Goal: Task Accomplishment & Management: Check status

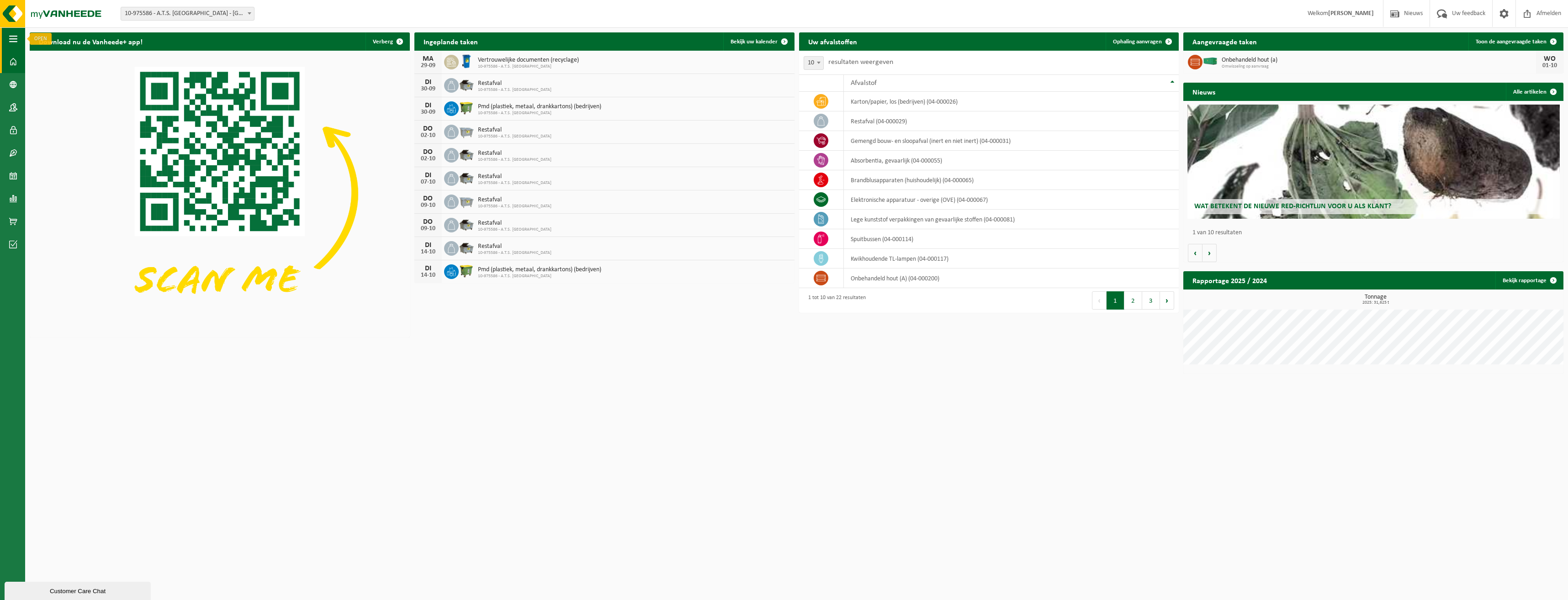
click at [8, 30] on button "Navigatie" at bounding box center [12, 39] width 25 height 23
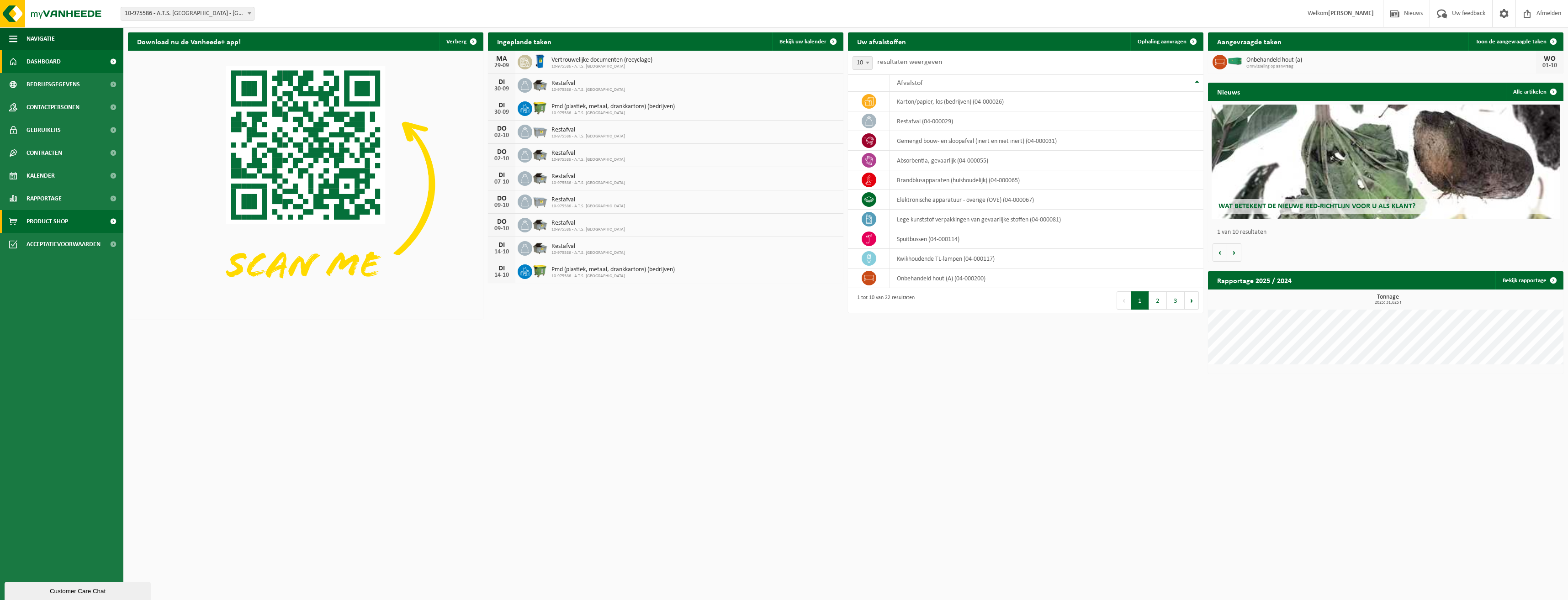
click at [53, 222] on span "Product Shop" at bounding box center [47, 221] width 42 height 23
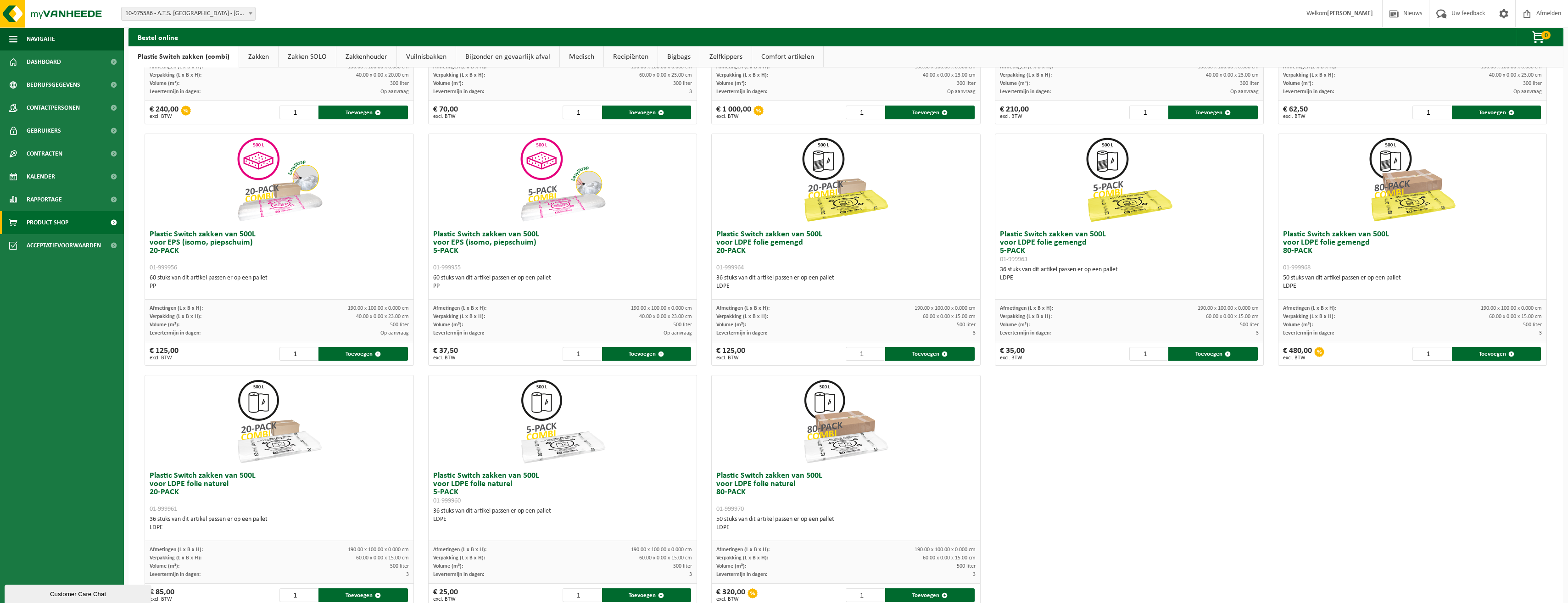
scroll to position [258, 0]
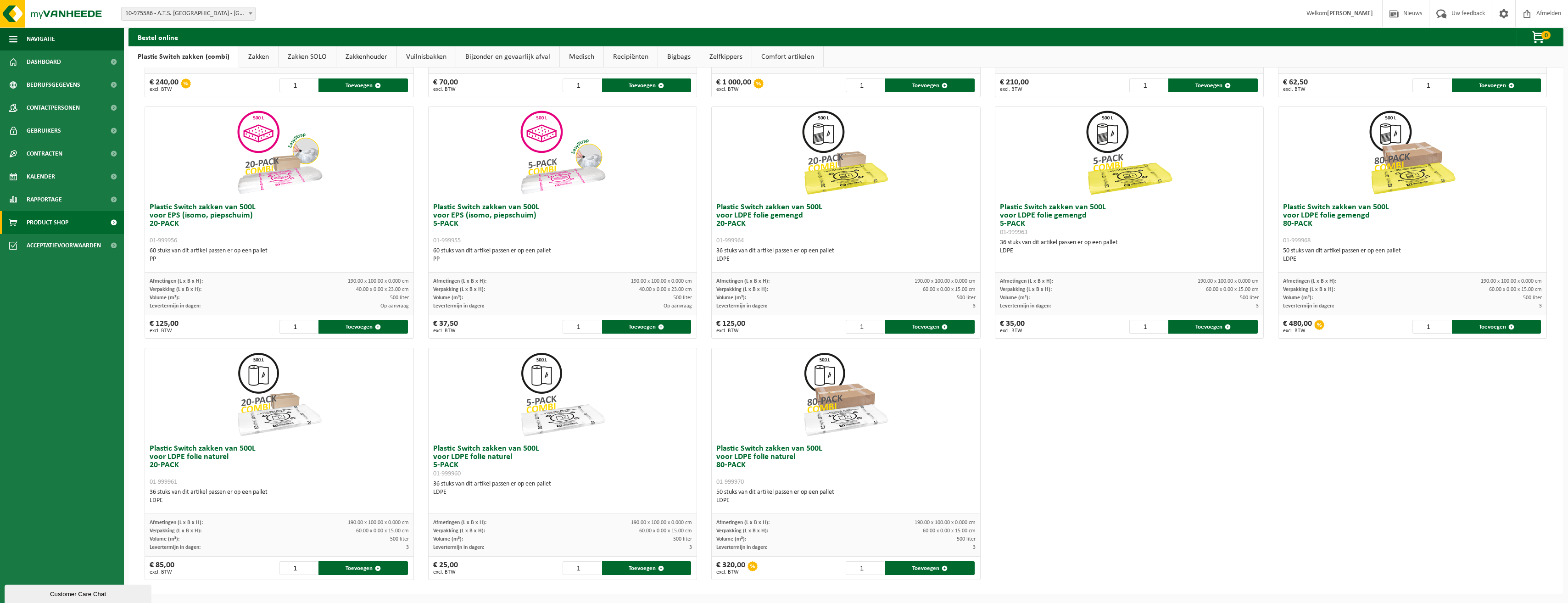
click at [1096, 509] on div "Plastic Switch zakken van 300L voor harde kunststoffen 20-PACK 01-999950 60 stu…" at bounding box center [846, 222] width 1417 height 724
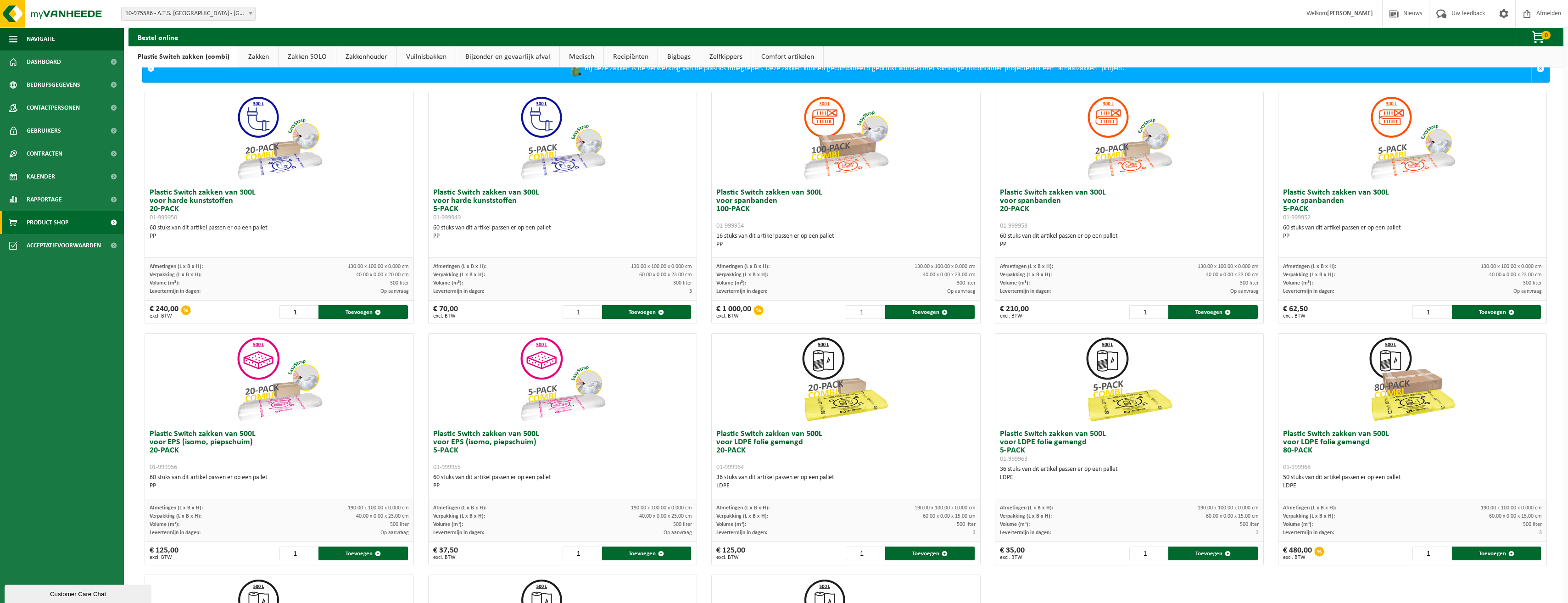
scroll to position [0, 0]
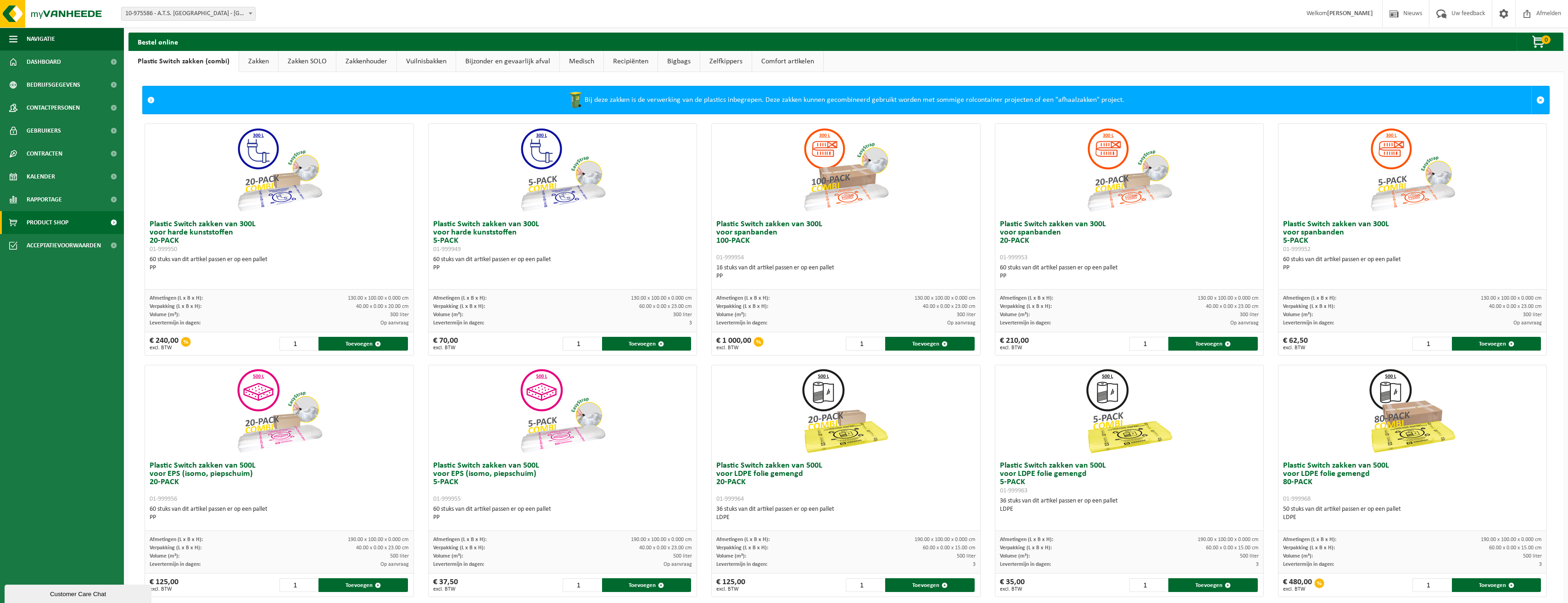
click at [420, 59] on link "Vuilnisbakken" at bounding box center [426, 62] width 59 height 21
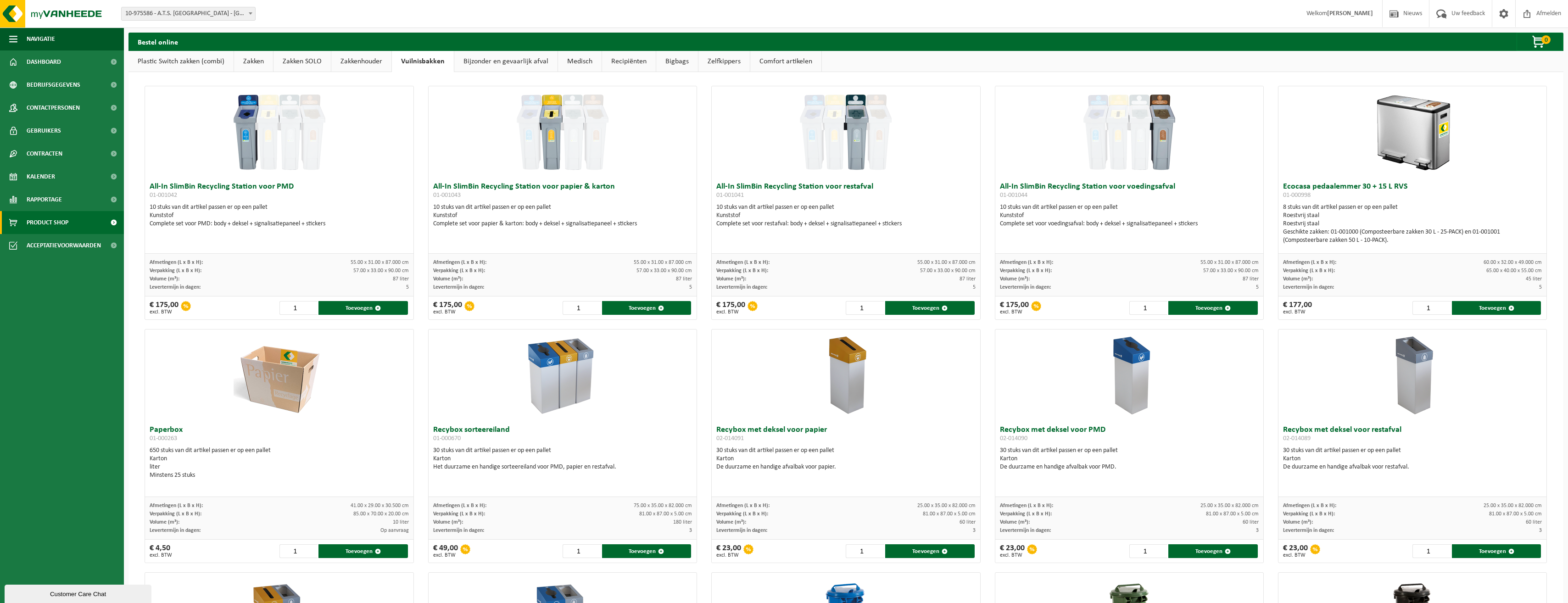
click at [339, 60] on link "Zakkenhouder" at bounding box center [361, 62] width 60 height 21
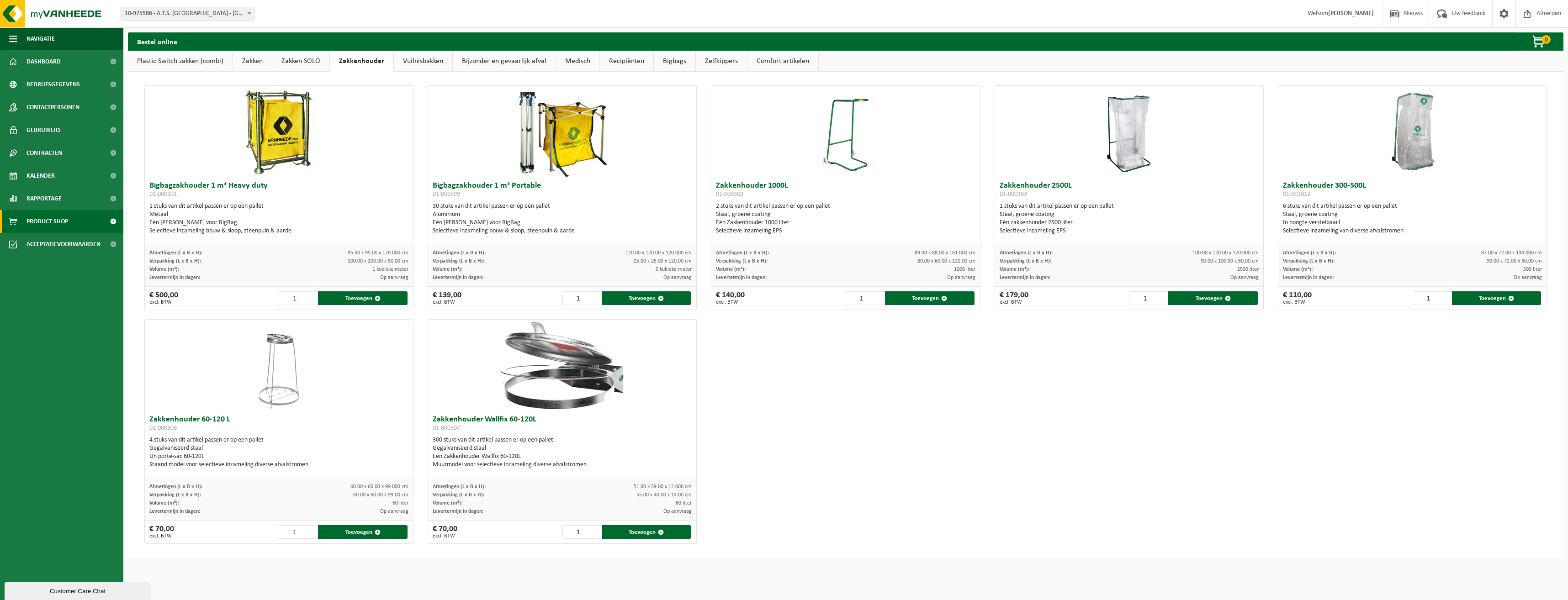
click at [304, 61] on link "Zakken SOLO" at bounding box center [301, 61] width 58 height 21
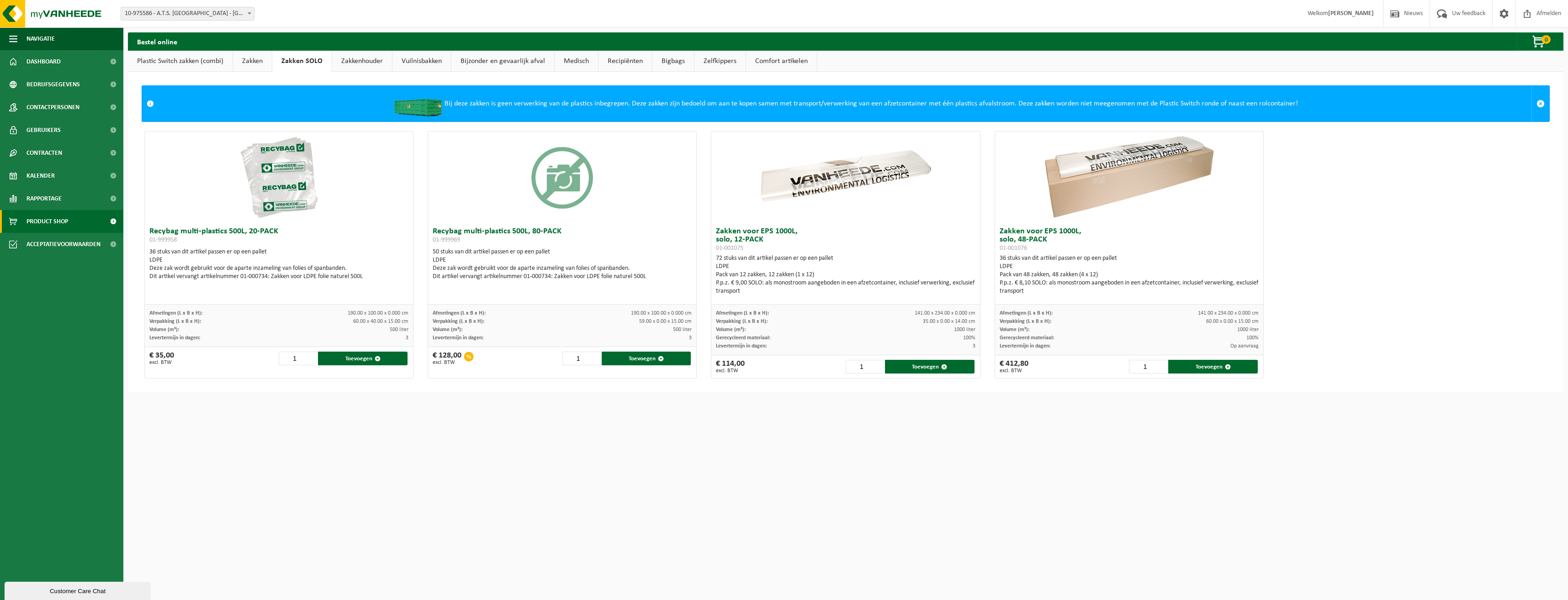
click at [343, 55] on link "Zakkenhouder" at bounding box center [362, 61] width 59 height 21
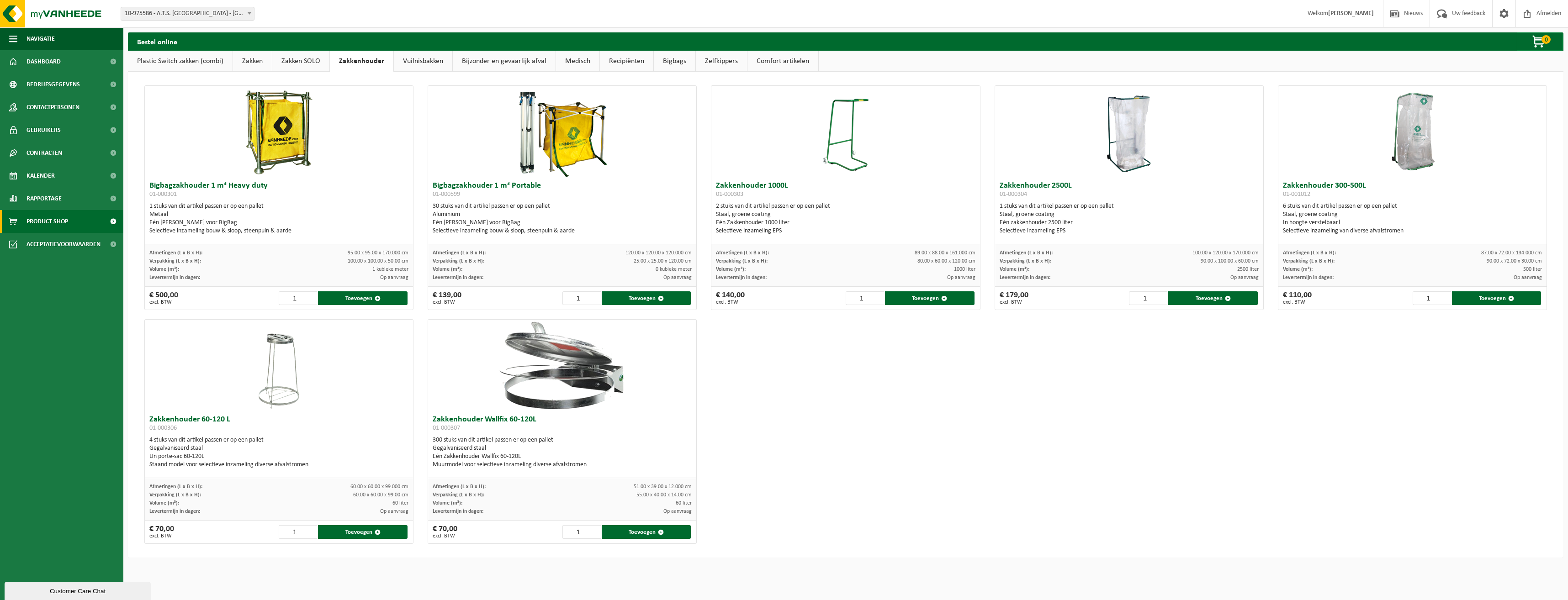
drag, startPoint x: 1557, startPoint y: 422, endPoint x: 1558, endPoint y: 390, distance: 32.0
click at [1557, 391] on div "Bij deze zakken is de verwerking van de plastics inbegrepen. Deze zakken kunnen…" at bounding box center [845, 314] width 1435 height 486
click at [187, 59] on link "Plastic Switch zakken (combi)" at bounding box center [180, 61] width 105 height 21
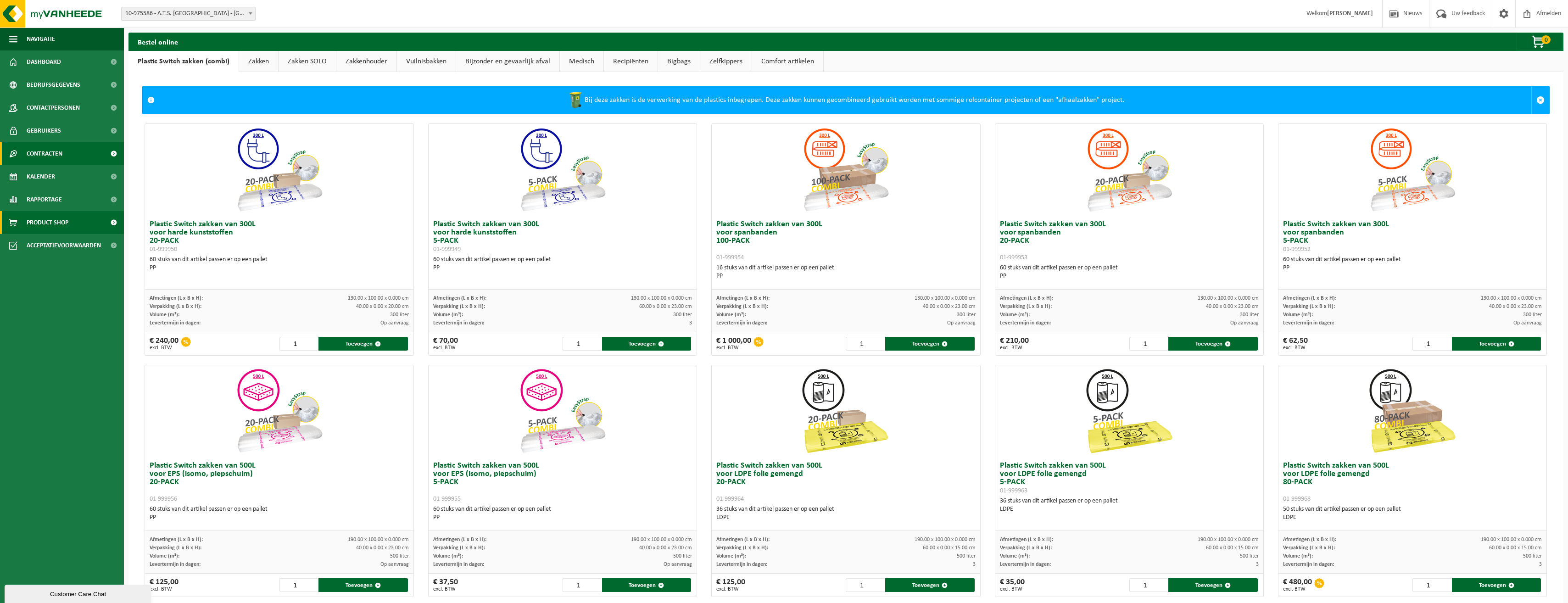
click at [51, 156] on span "Contracten" at bounding box center [45, 154] width 35 height 23
click at [51, 199] on span "Historiek contracten" at bounding box center [57, 196] width 58 height 18
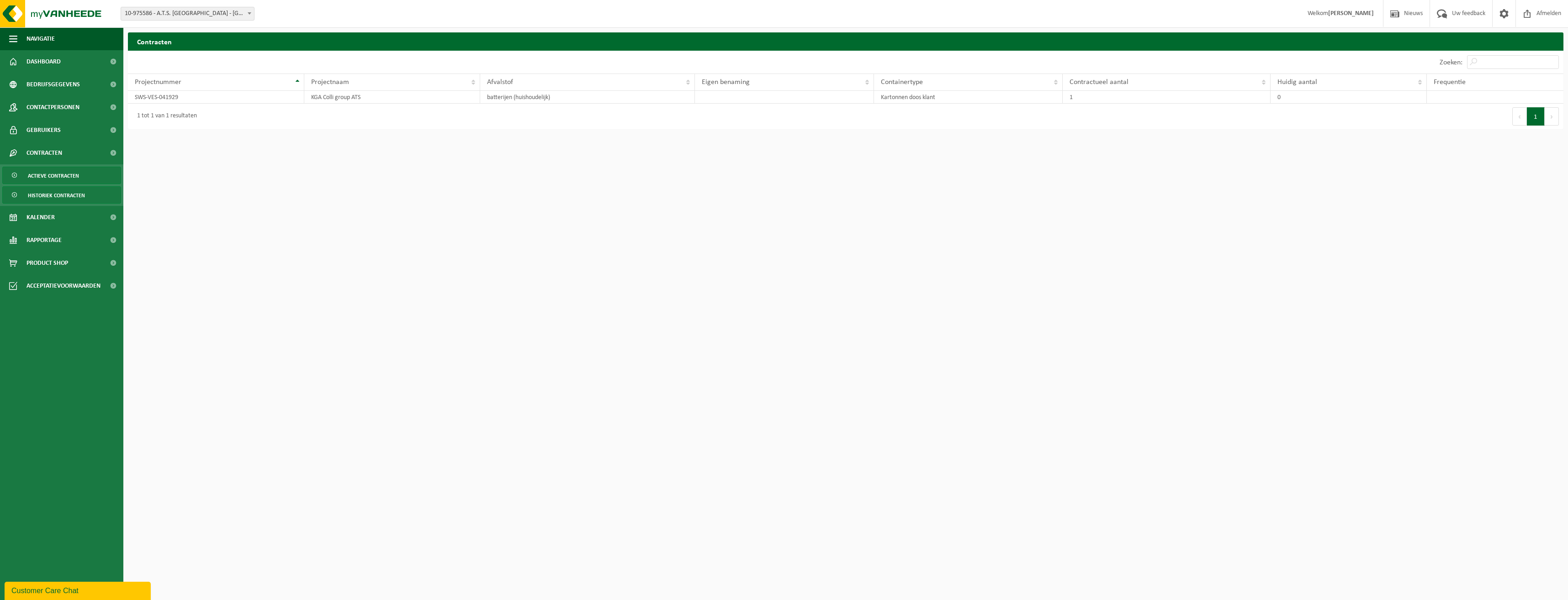
click at [51, 172] on span "Actieve contracten" at bounding box center [53, 175] width 51 height 18
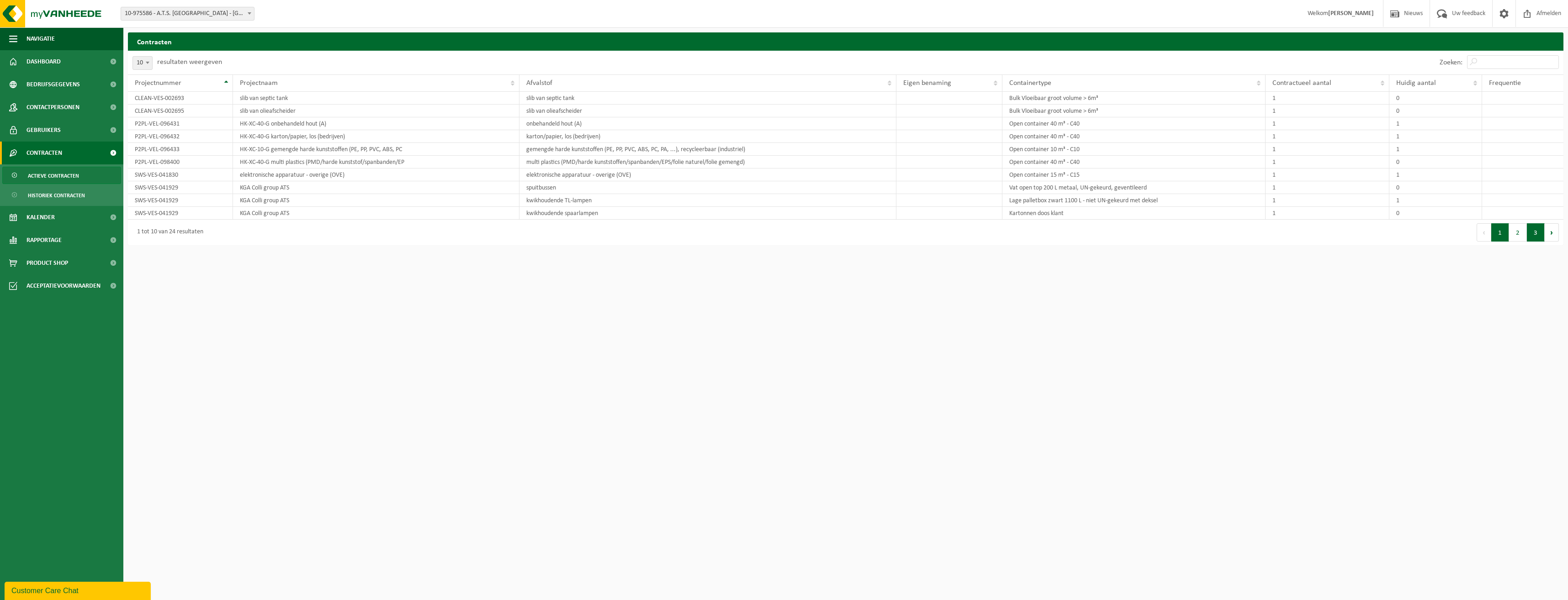
click at [1535, 235] on button "3" at bounding box center [1535, 233] width 18 height 19
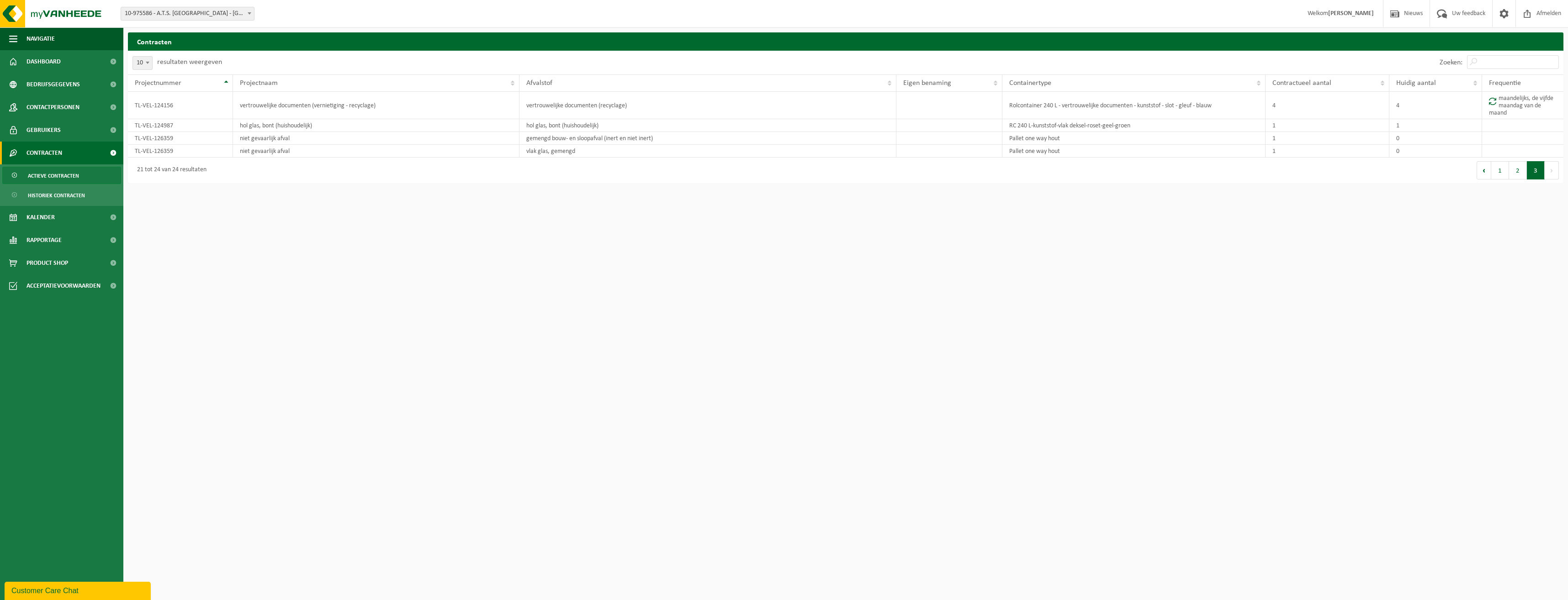
click at [1307, 224] on html "Vestiging: 10-975586 - A.T.S. MERELBEKE - MERELBEKE 10-975586 - A.T.S. MERELBEK…" at bounding box center [784, 300] width 1568 height 600
